Goal: Communication & Community: Answer question/provide support

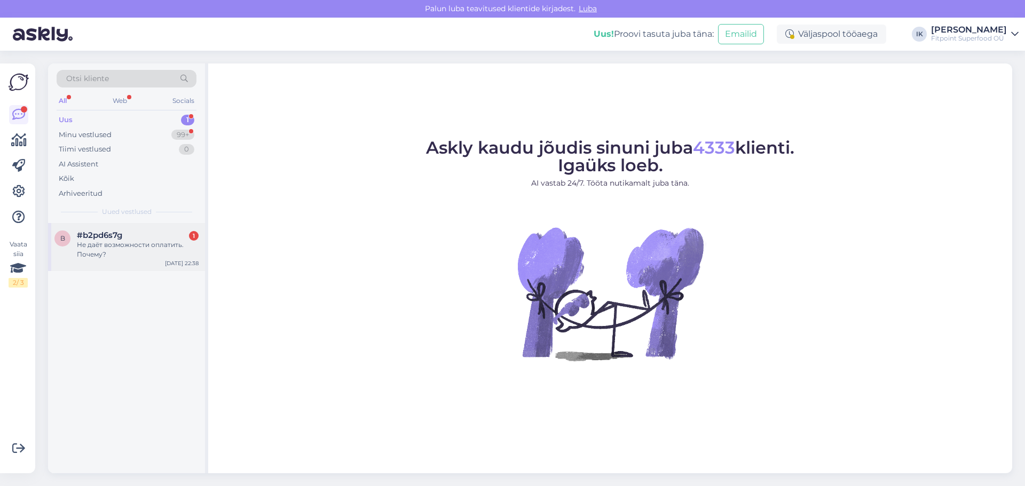
click at [137, 253] on div "Не даёт возможности оплатить. Почему?" at bounding box center [138, 249] width 122 height 19
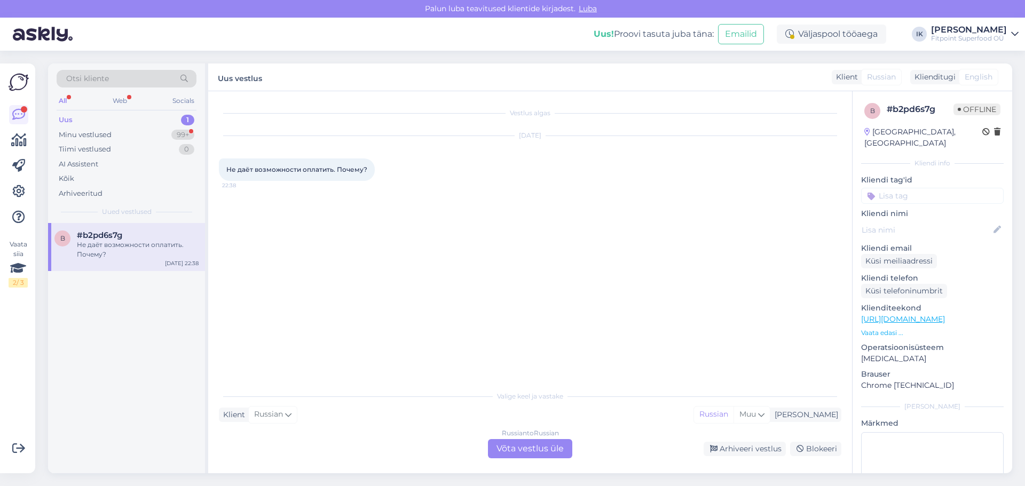
click at [542, 453] on div "Russian to Russian Võta vestlus üle" at bounding box center [530, 448] width 84 height 19
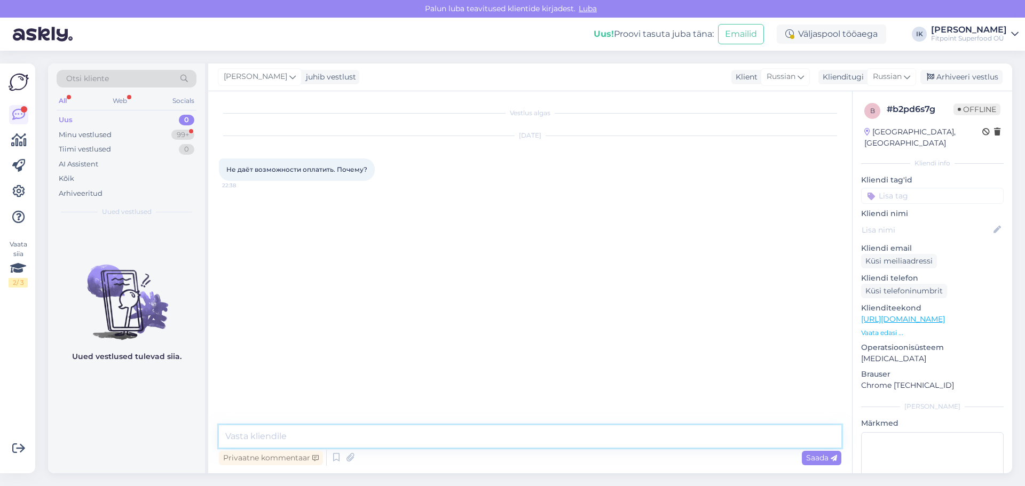
click at [552, 445] on textarea at bounding box center [530, 437] width 623 height 22
type textarea "з"
click at [409, 429] on textarea "Здравствуйте! Какую ош" at bounding box center [530, 437] width 623 height 22
type textarea "Здравствуйте! Какую ошибку [PERSON_NAME] выдает?"
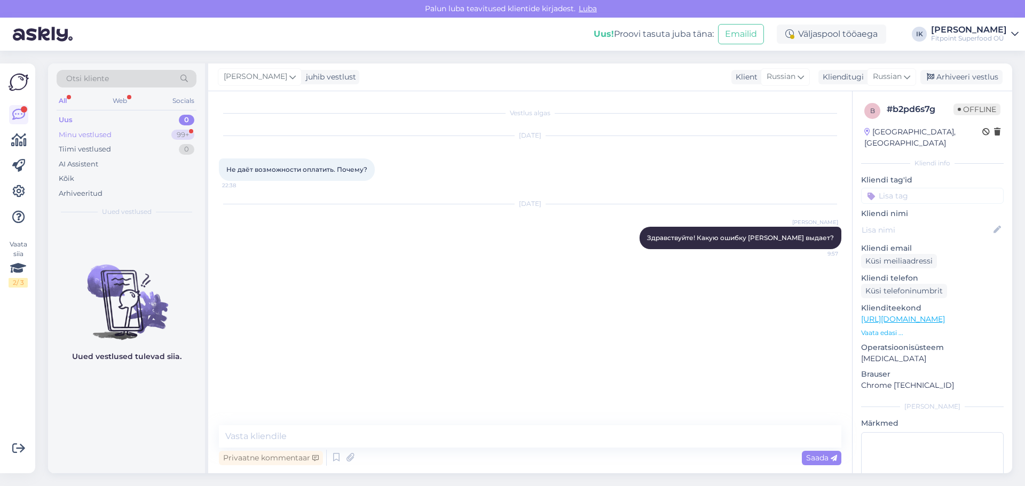
click at [105, 128] on div "Minu vestlused 99+" at bounding box center [127, 135] width 140 height 15
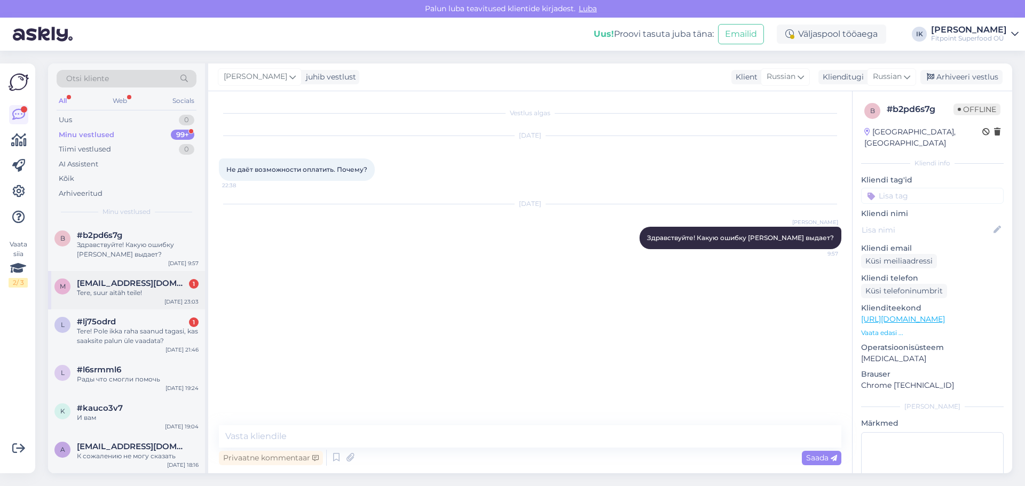
click at [152, 299] on div "m [EMAIL_ADDRESS][DOMAIN_NAME] 1 Tere, suur aitäh teile! [DATE] 23:03" at bounding box center [126, 290] width 157 height 38
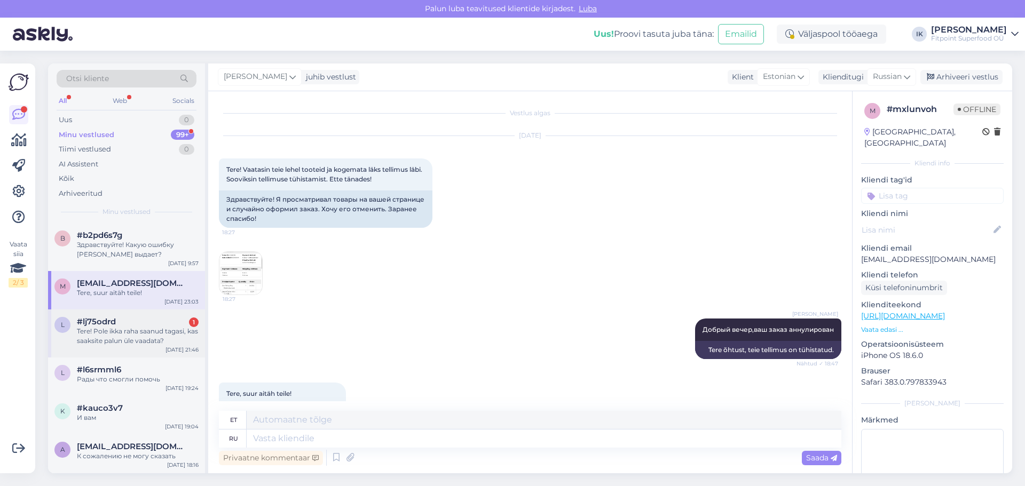
scroll to position [34, 0]
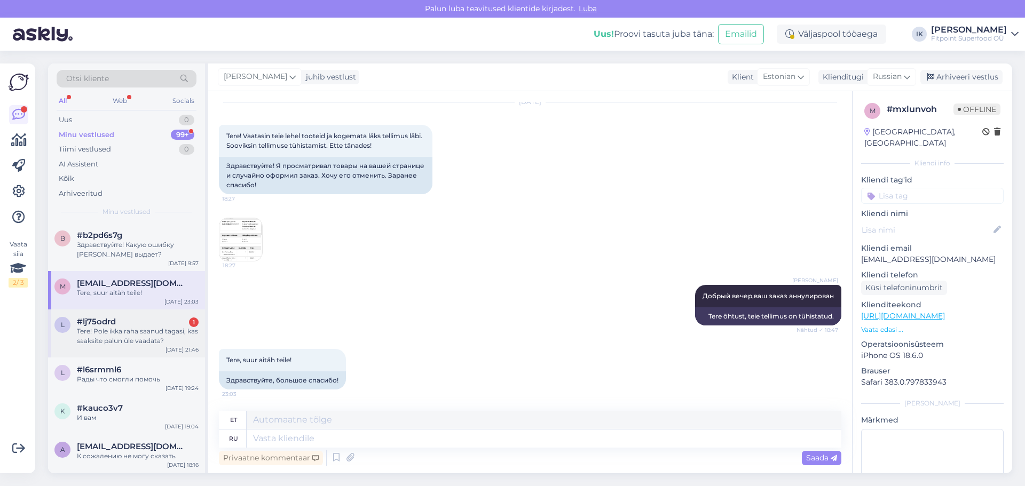
click at [148, 323] on div "#lj75odrd 1" at bounding box center [138, 322] width 122 height 10
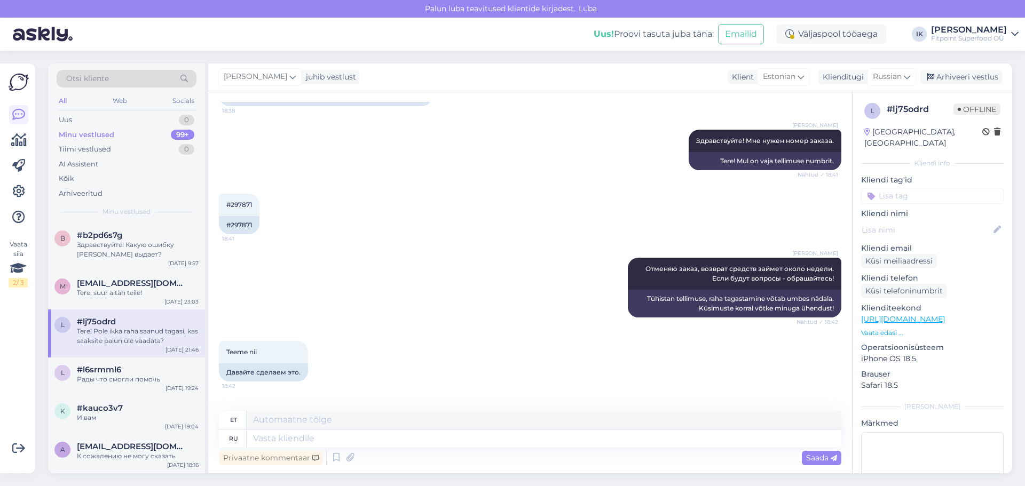
scroll to position [107, 0]
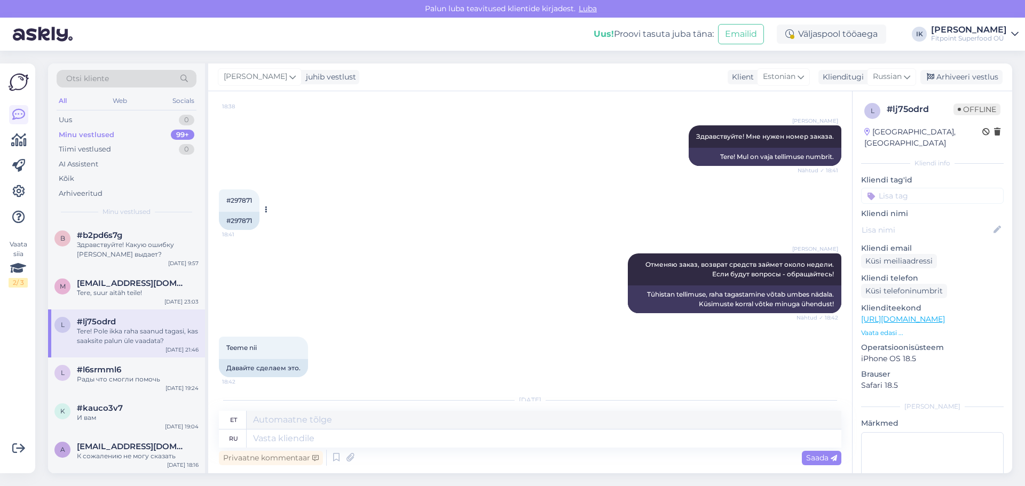
click at [248, 224] on div "#297871" at bounding box center [239, 221] width 41 height 18
copy div "297871"
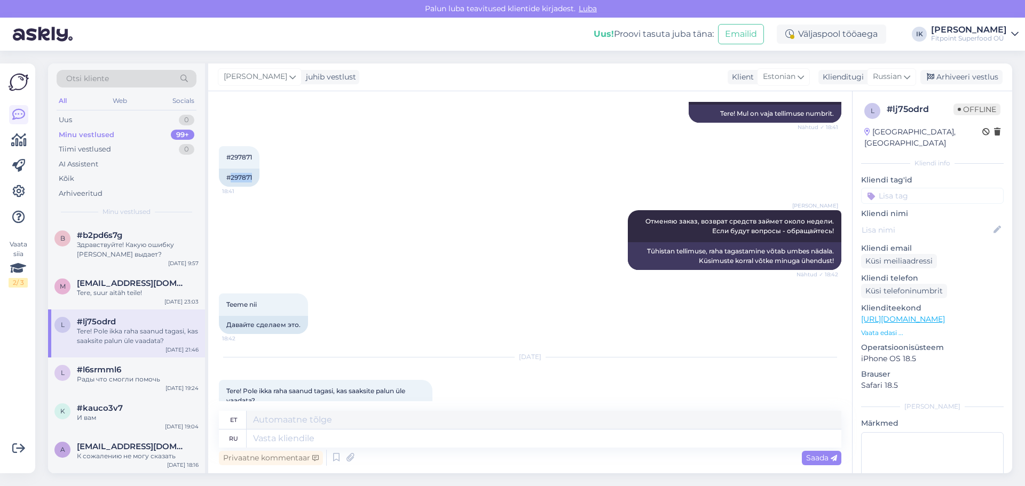
scroll to position [200, 0]
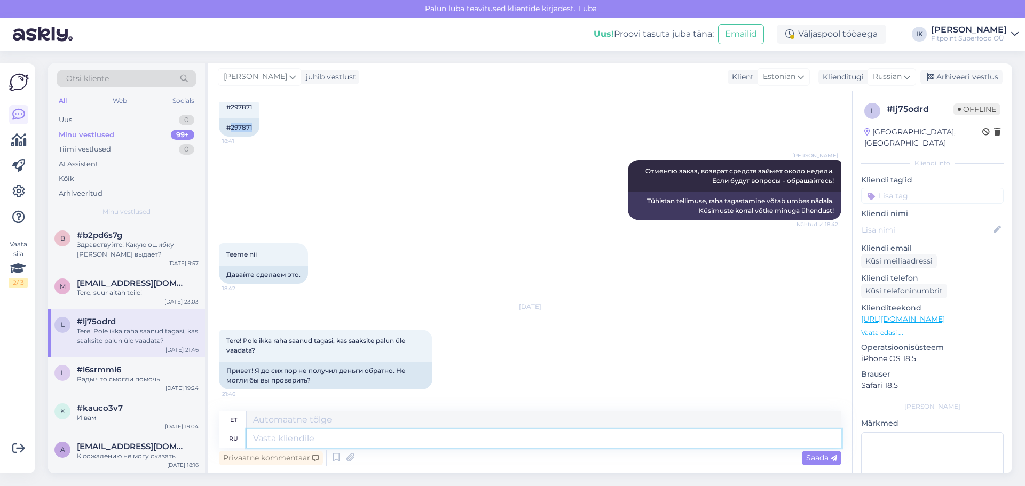
click at [560, 438] on textarea at bounding box center [544, 439] width 595 height 18
type textarea "Здравствуйте!"
type textarea "Tere!"
type textarea "Здравствуйте! Возравт"
type textarea "Tere! Tagasi"
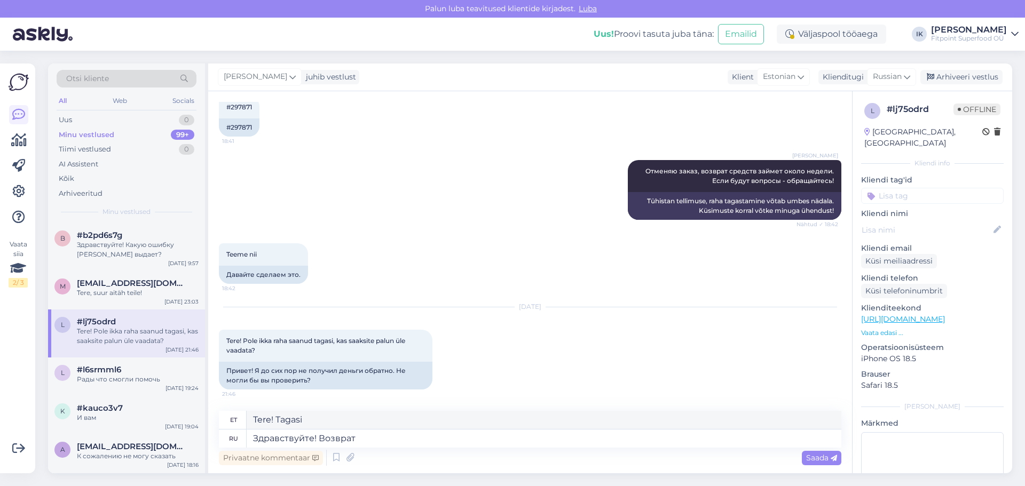
click at [507, 333] on div "[DATE] Tere! Pole ikka raha saanud tagasi, kas saaksite palun üle vaadata? 21:4…" at bounding box center [530, 349] width 623 height 106
click at [437, 442] on textarea "Здравствуйте! Возврат" at bounding box center [544, 439] width 595 height 18
type textarea "Здравствуйте! Возврат оформят с"
type textarea "Tere! Tagastus töödeldakse."
type textarea "Здравствуйте! Возврат оформят сег"
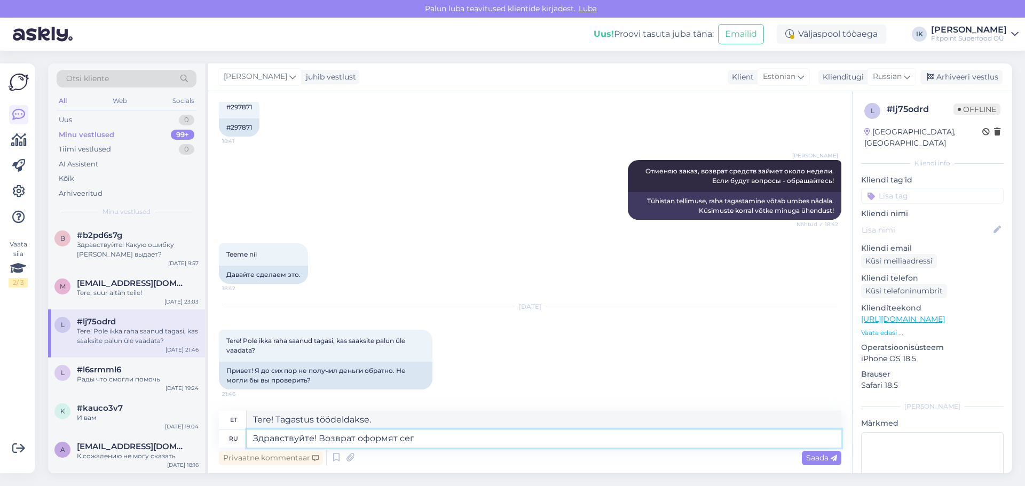
type textarea "Tere! Tagastus töödeldakse täna."
type textarea "Здравствуйте! Возврат оформят [DATE]. Извиняемся за"
type textarea "Tere! Tagasimakse töödeldakse täna. Vabandame."
type textarea "Здравствуйте! Возврат оформят [DATE]. Извиняемся за задержку!"
type textarea "Tere! Tagastus töödeldakse täna. Vabandame viivituse pärast!"
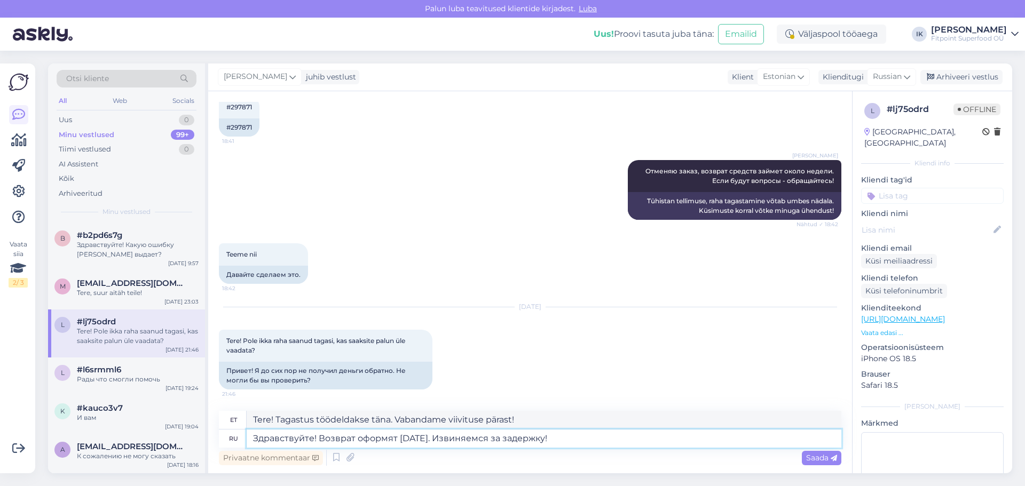
click at [579, 446] on textarea "Здравствуйте! Возврат оформят [DATE]. Извиняемся за задержку!" at bounding box center [544, 439] width 595 height 18
click at [579, 432] on textarea "Здравствуйте! Возврат оформят [DATE]. Извиняемся за задержку!" at bounding box center [544, 439] width 595 height 18
type textarea "Здравствуйте! Возврат оформят [DATE]. Извиняемся за задержку!"
click at [817, 456] on span "Saada" at bounding box center [821, 458] width 31 height 10
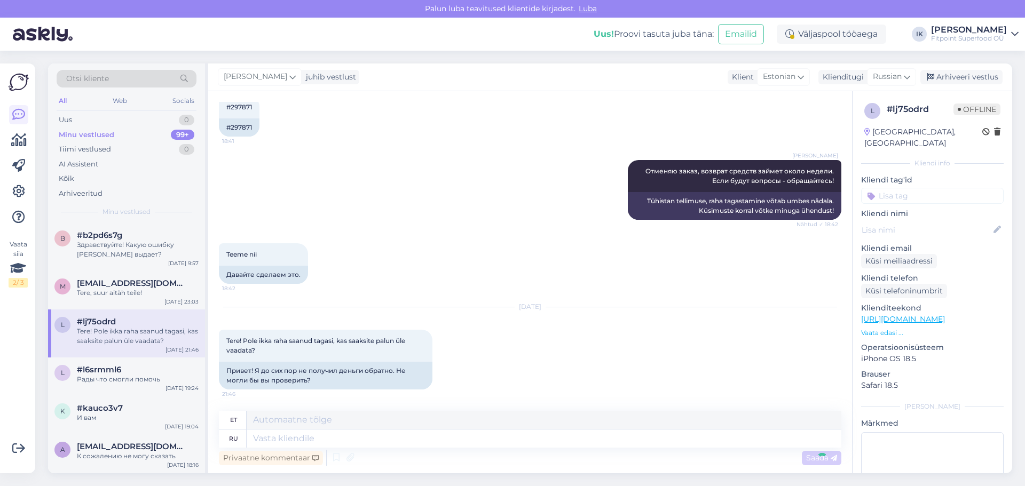
scroll to position [306, 0]
